Goal: Transaction & Acquisition: Purchase product/service

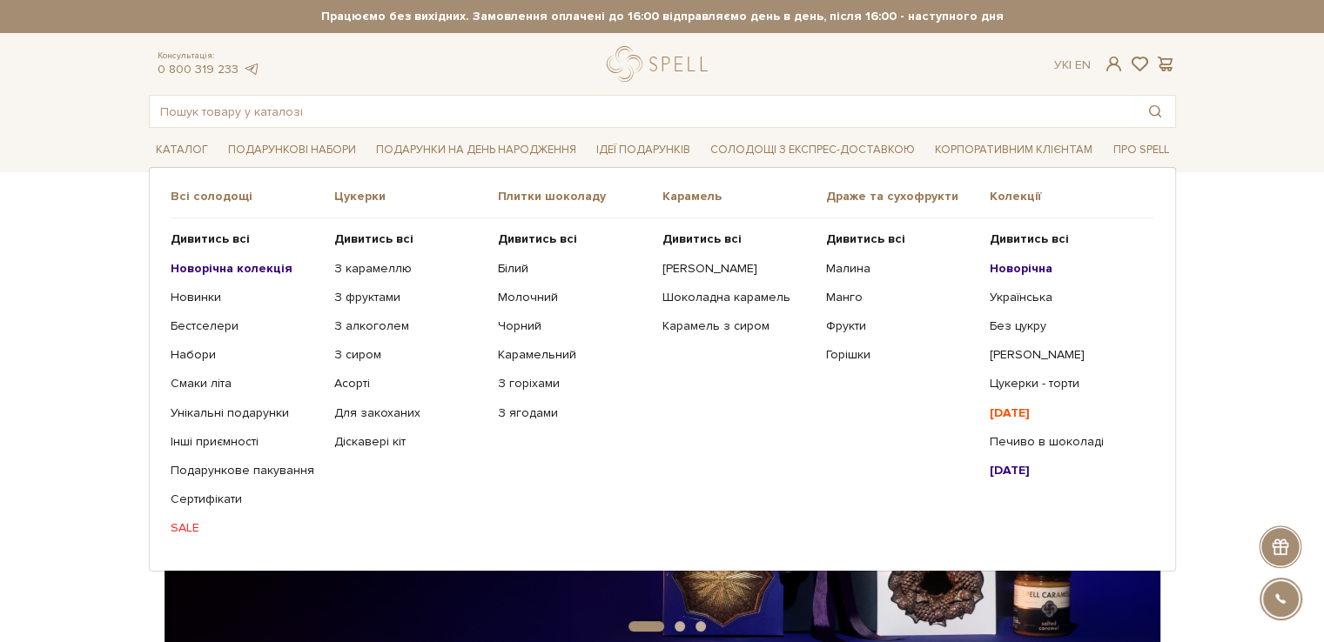
click at [557, 196] on span "Плитки шоколаду" at bounding box center [580, 197] width 164 height 16
click at [515, 241] on b "Дивитись всі" at bounding box center [537, 239] width 79 height 15
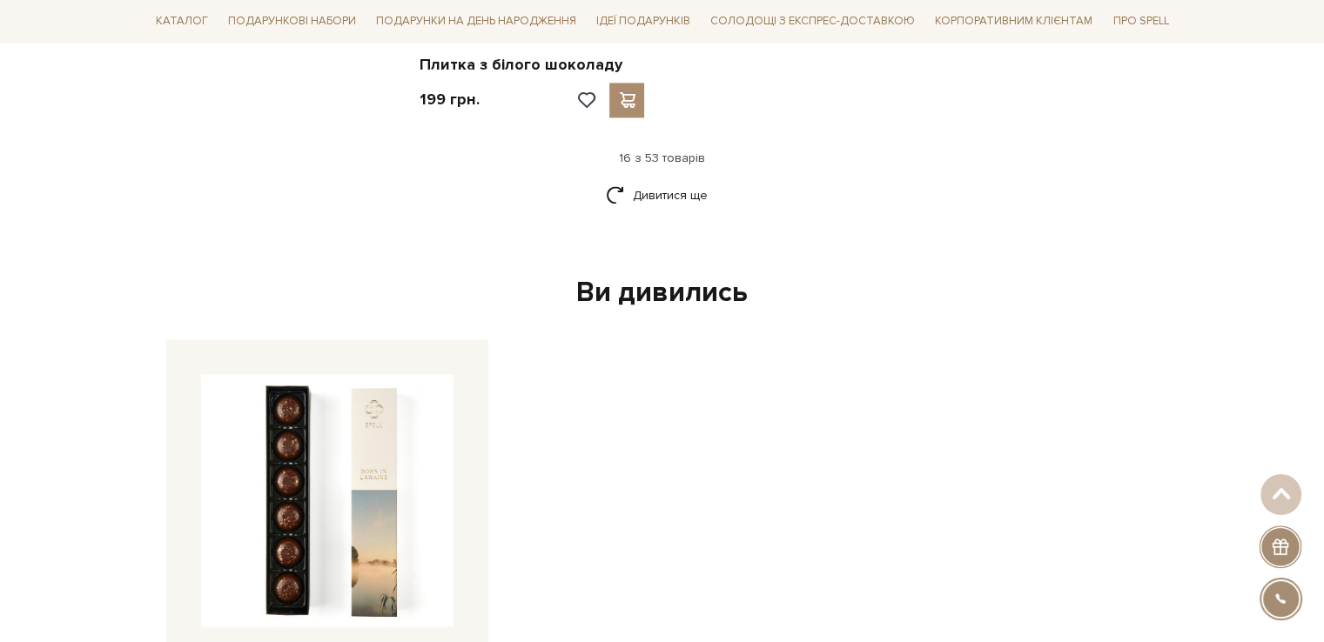
scroll to position [2263, 0]
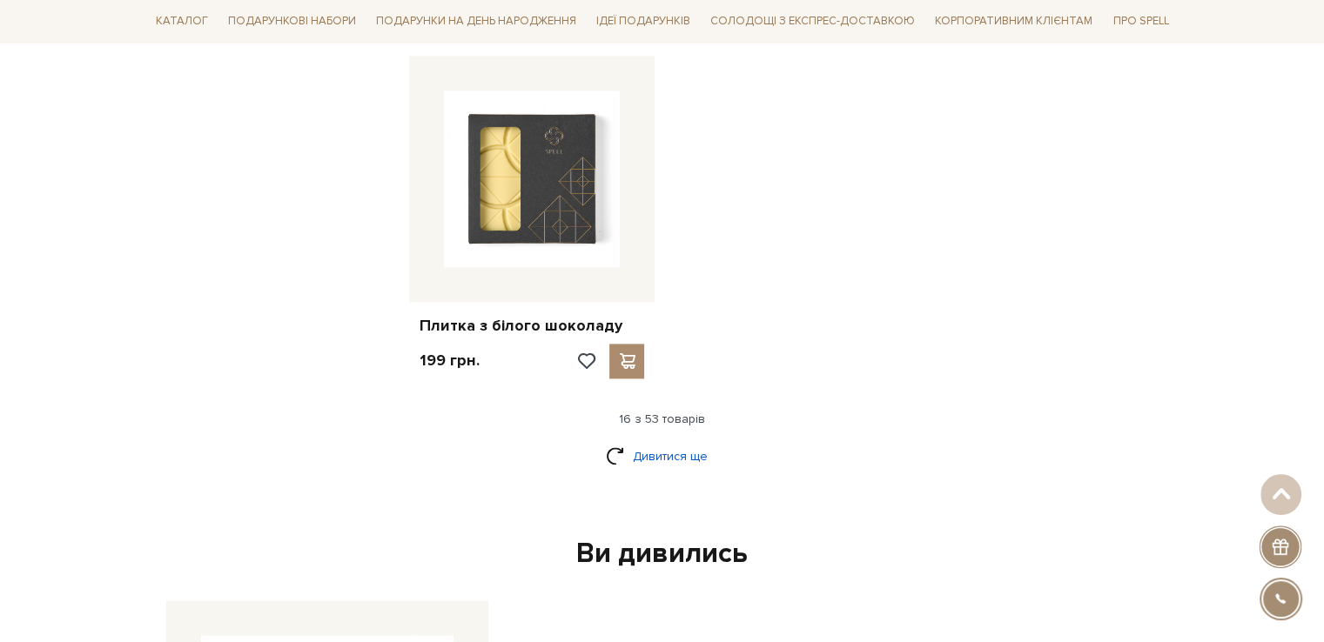
click at [694, 441] on link "Дивитися ще" at bounding box center [662, 456] width 113 height 30
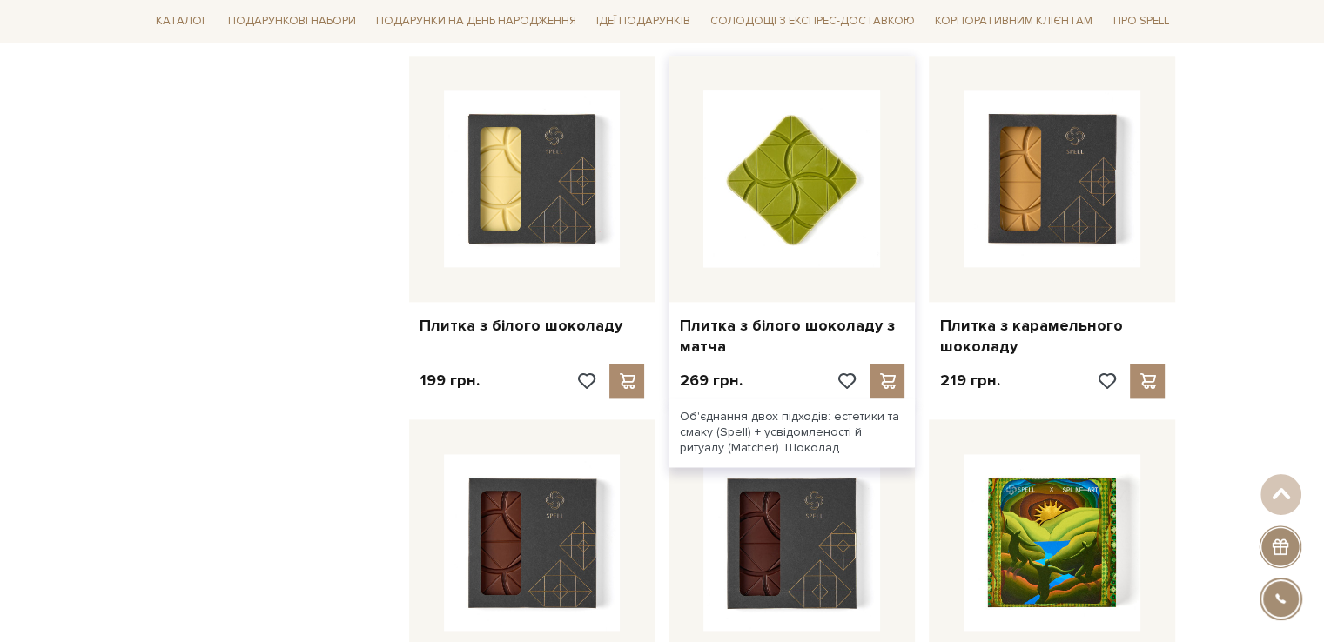
click at [851, 121] on img at bounding box center [791, 179] width 177 height 177
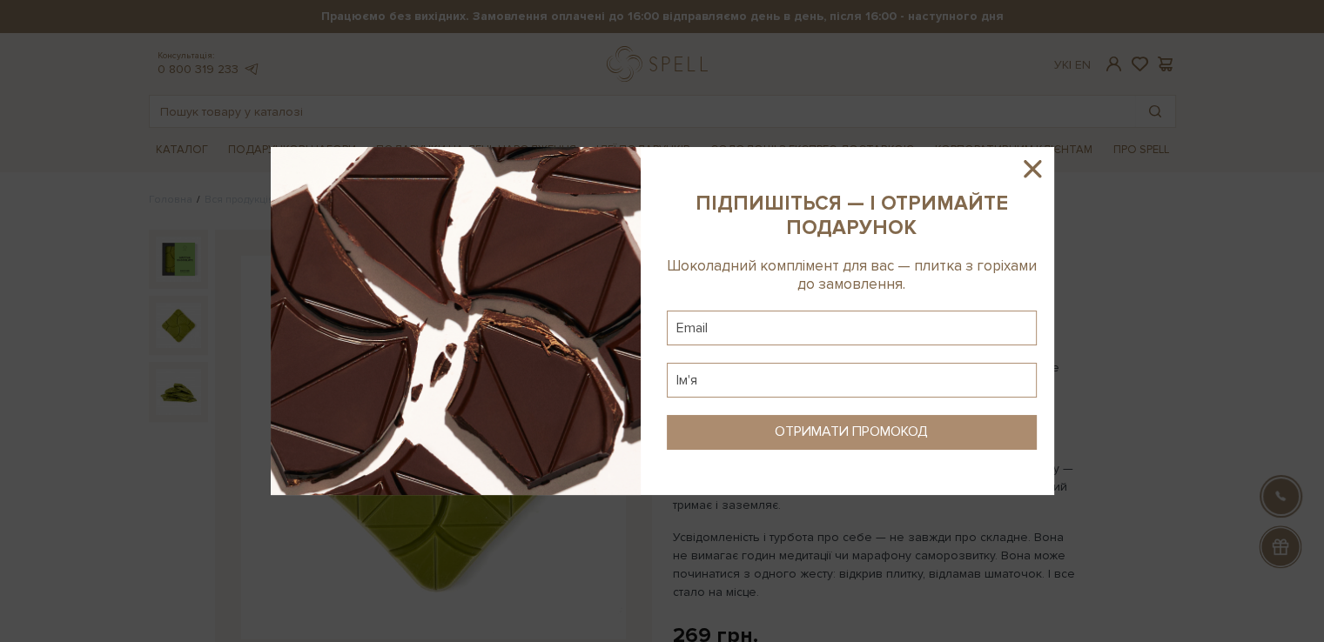
click at [1042, 168] on icon at bounding box center [1032, 169] width 30 height 30
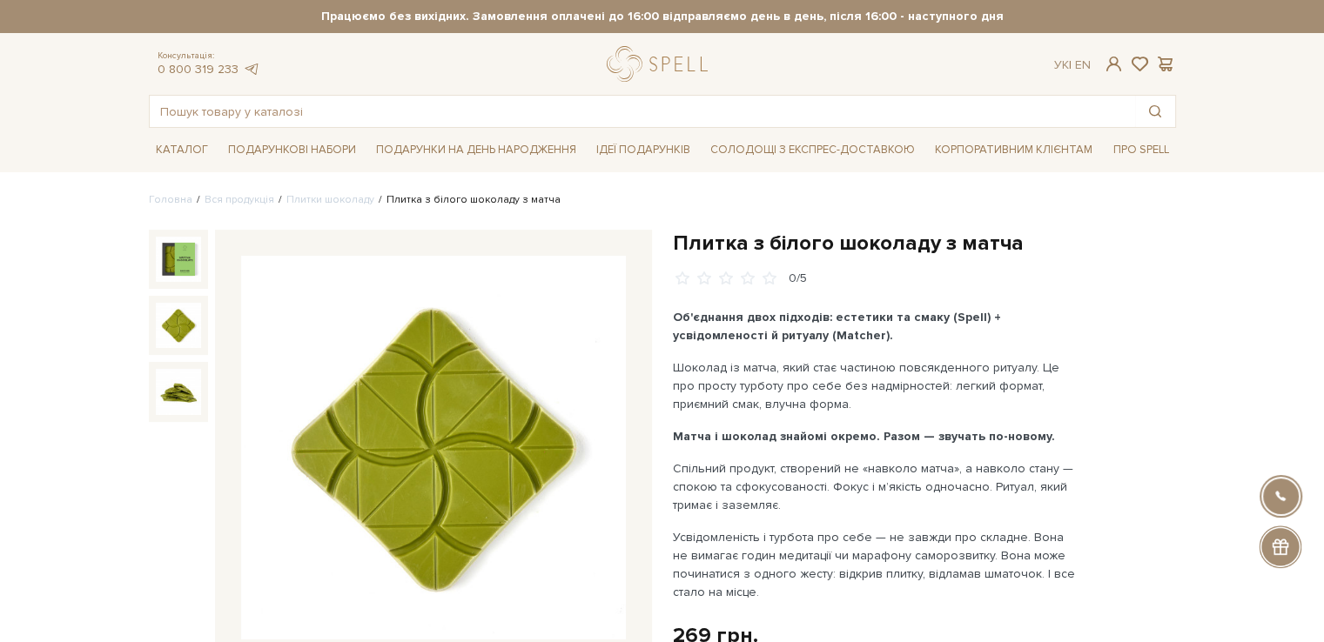
click at [943, 257] on div "Плитка з білого шоколаду з матча 0/5" at bounding box center [924, 258] width 503 height 57
click at [895, 238] on h1 "Плитка з білого шоколаду з матча" at bounding box center [924, 243] width 503 height 27
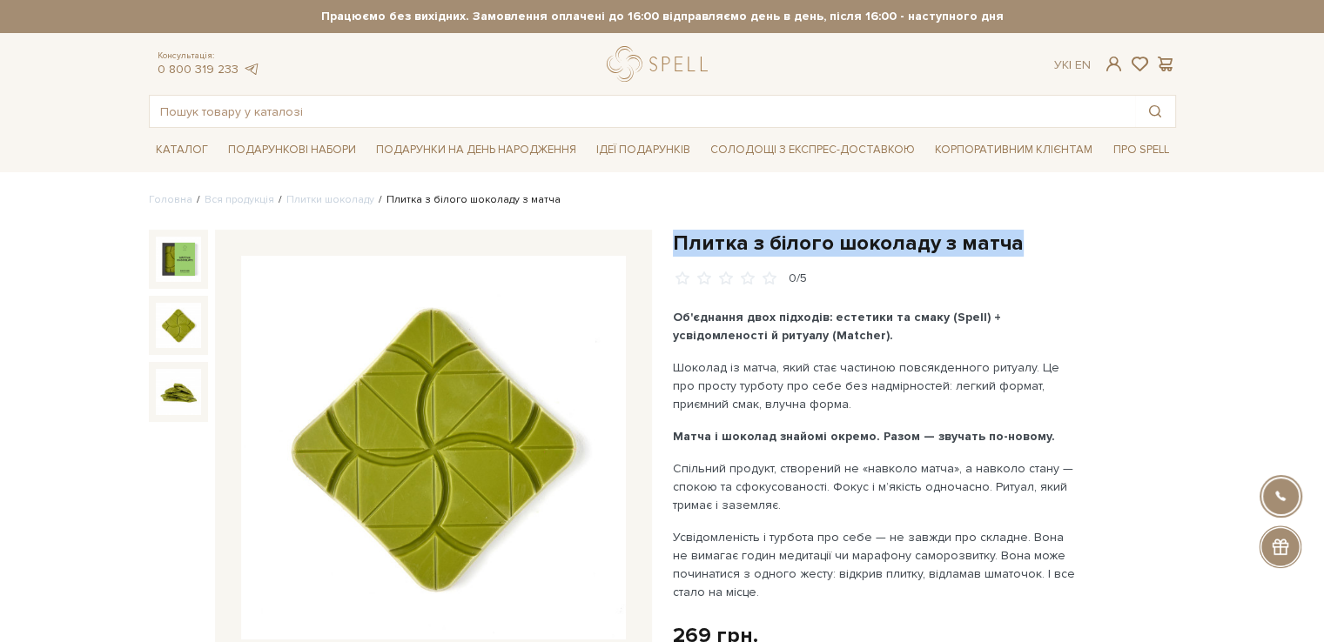
click at [895, 238] on h1 "Плитка з білого шоколаду з матча" at bounding box center [924, 243] width 503 height 27
copy div "Плитка з білого шоколаду з матча"
